Goal: Information Seeking & Learning: Learn about a topic

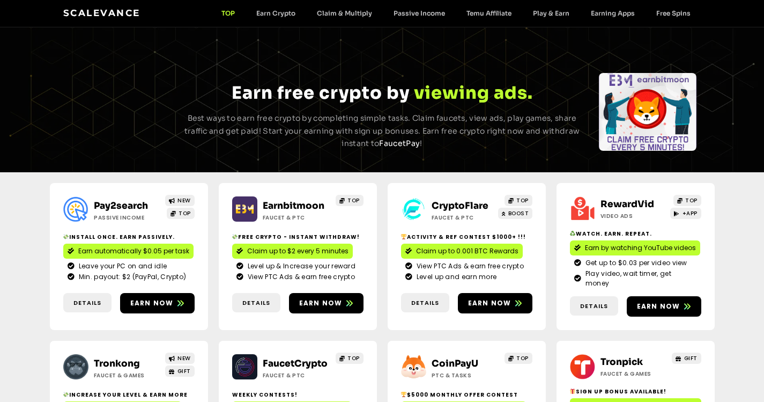
scroll to position [21, 0]
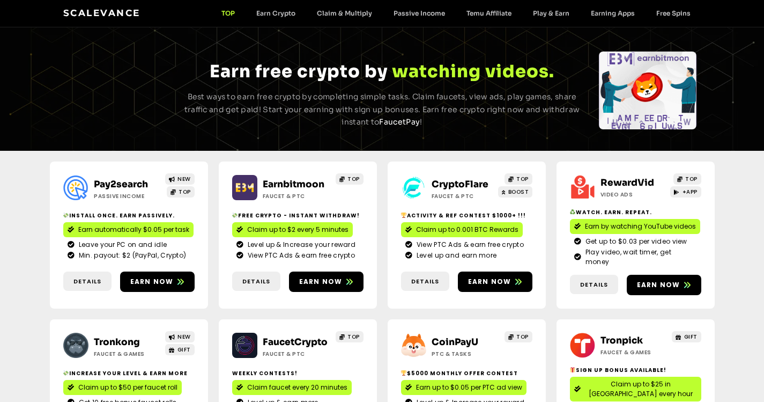
click at [628, 186] on link "RewardVid" at bounding box center [628, 182] width 54 height 11
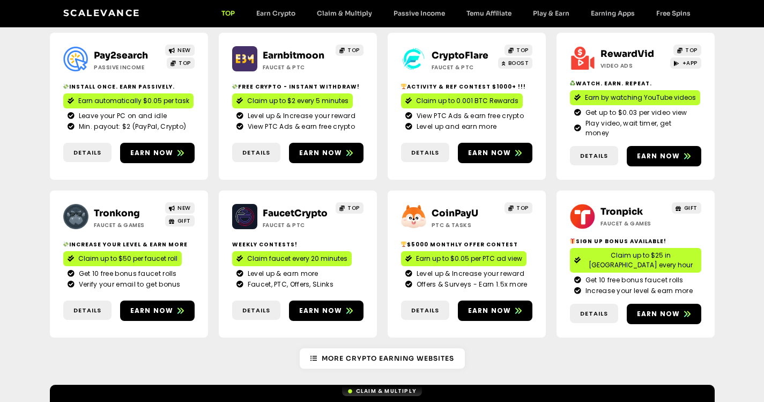
scroll to position [215, 0]
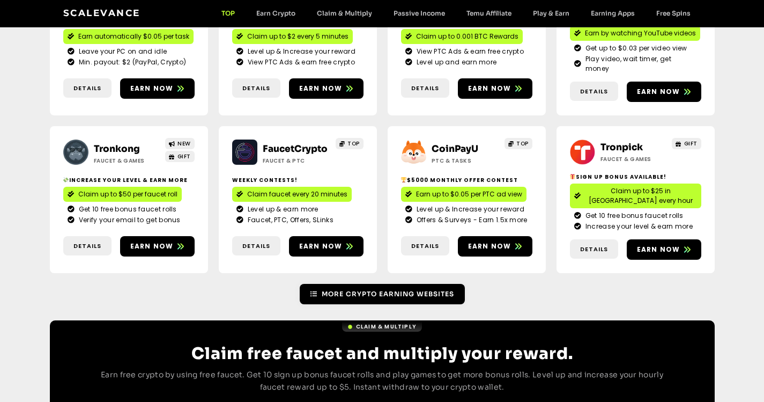
click at [442, 289] on span "More Crypto Earning Websites" at bounding box center [388, 294] width 132 height 10
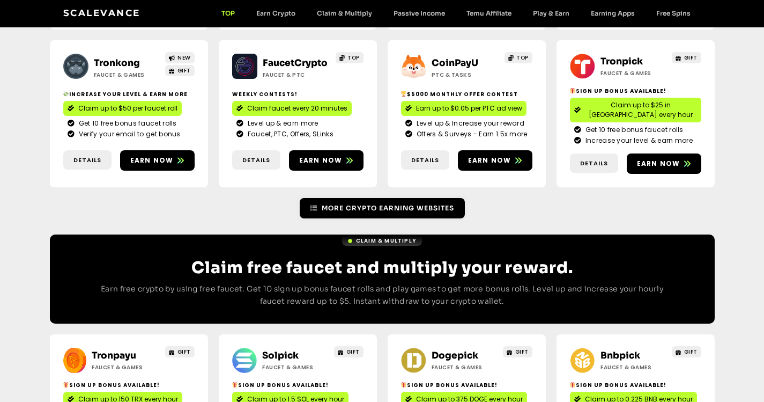
scroll to position [354, 0]
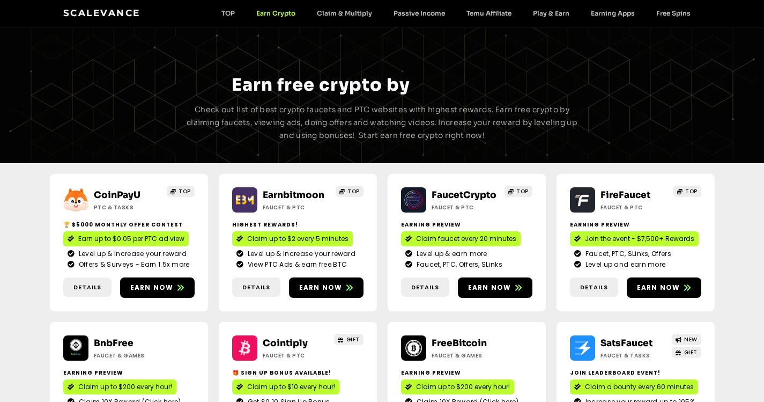
scroll to position [54, 0]
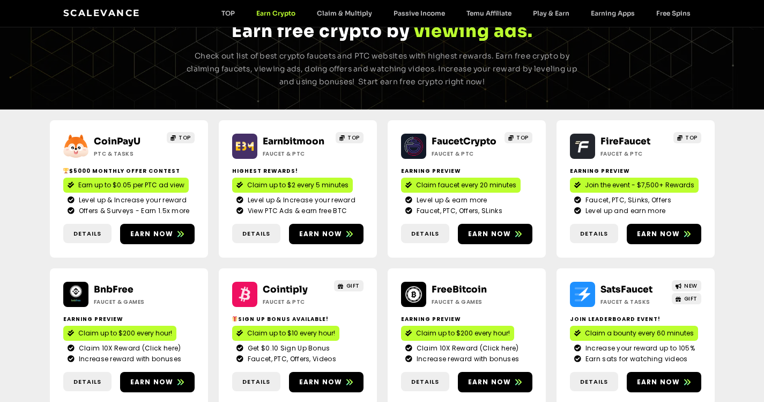
click at [744, 229] on div "CoinPayU ptc & Tasks TOP $5000 Monthly Offer contest Earn up to $0.05 per PTC a…" at bounding box center [382, 344] width 764 height 470
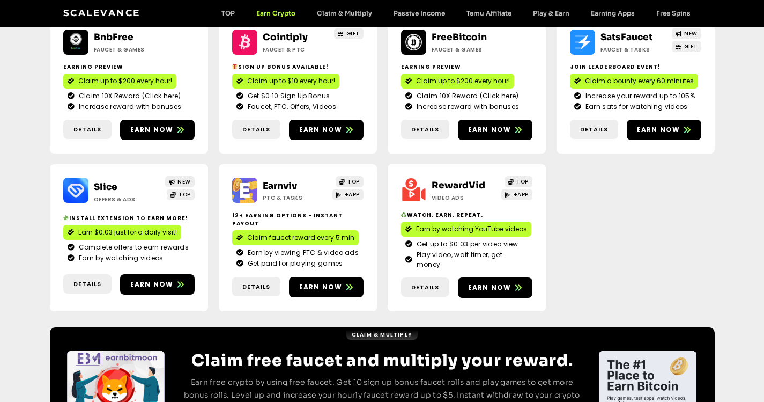
scroll to position [307, 0]
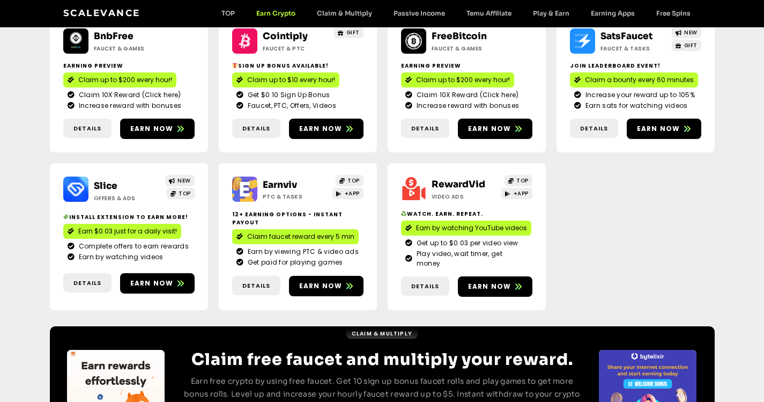
click at [275, 183] on link "Earnviv" at bounding box center [280, 184] width 34 height 11
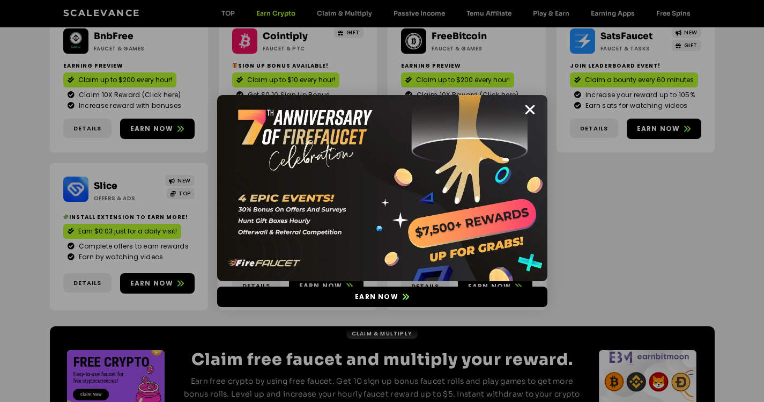
click at [448, 211] on img at bounding box center [382, 188] width 330 height 186
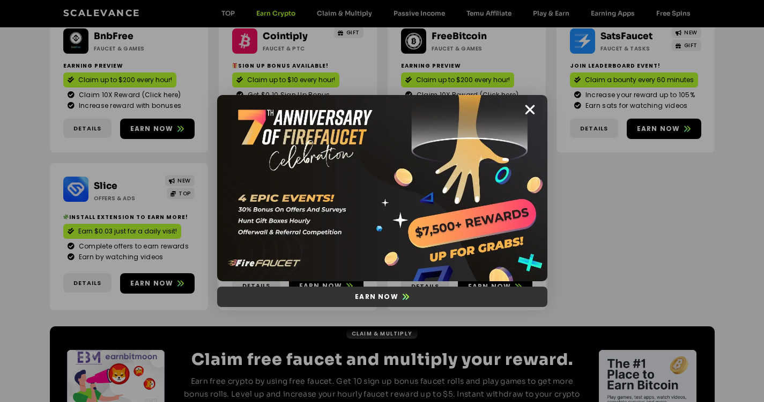
click at [391, 294] on span "Earn now" at bounding box center [376, 297] width 43 height 10
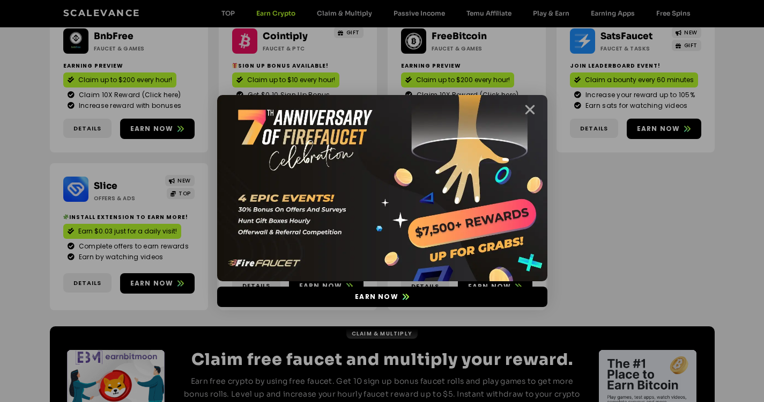
click at [532, 107] on icon "Close" at bounding box center [530, 109] width 13 height 13
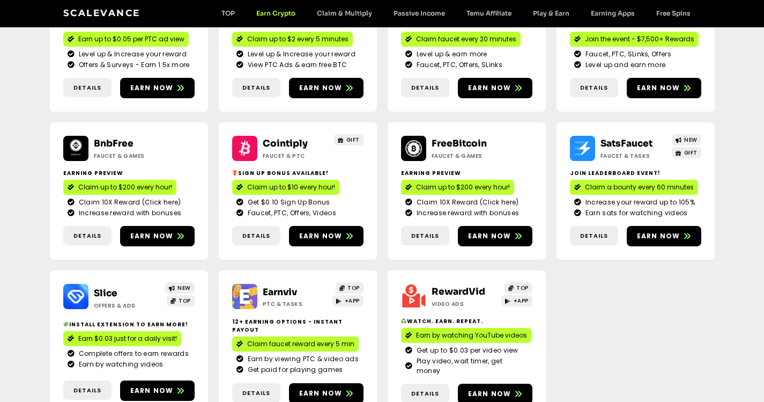
scroll to position [253, 0]
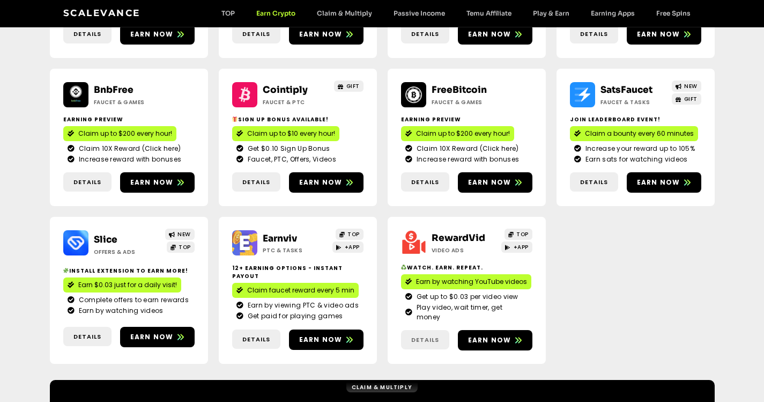
click at [428, 335] on span "Details" at bounding box center [425, 339] width 28 height 9
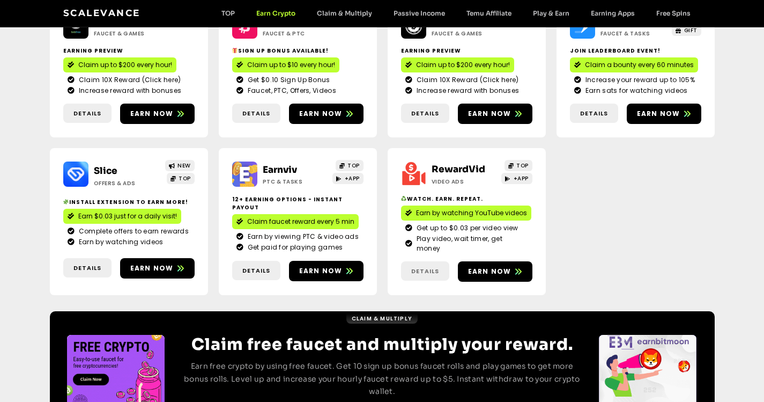
scroll to position [386, 0]
